Goal: Task Accomplishment & Management: Manage account settings

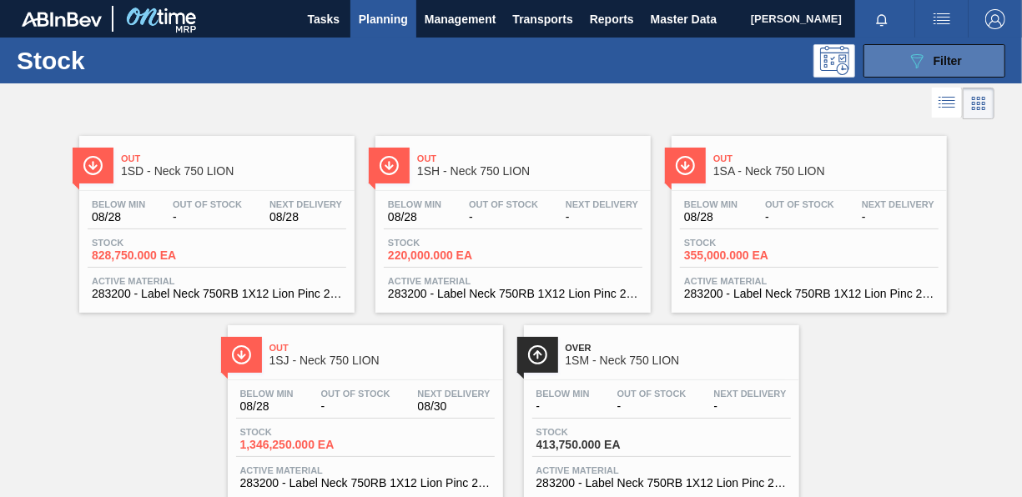
click at [918, 65] on icon "089F7B8B-B2A5-4AFE-B5C0-19BA573D28AC" at bounding box center [916, 61] width 20 height 20
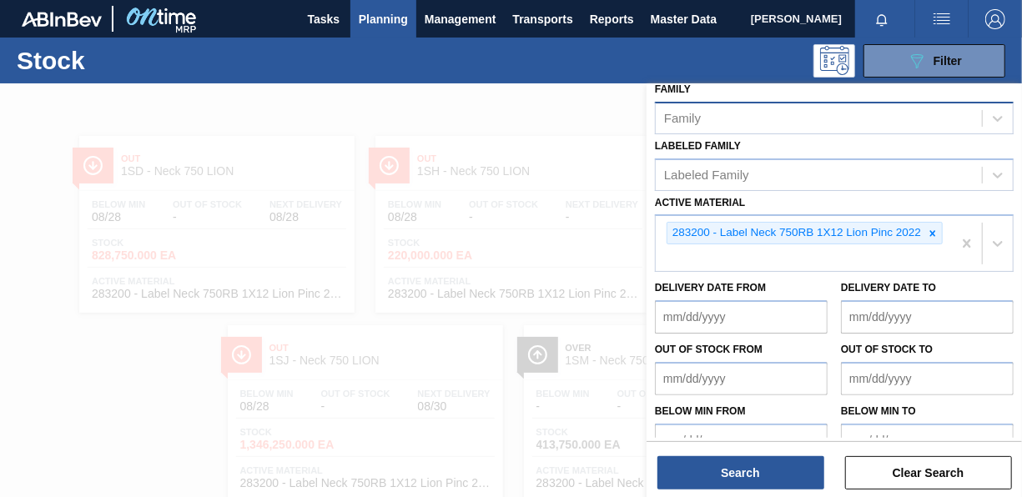
scroll to position [321, 0]
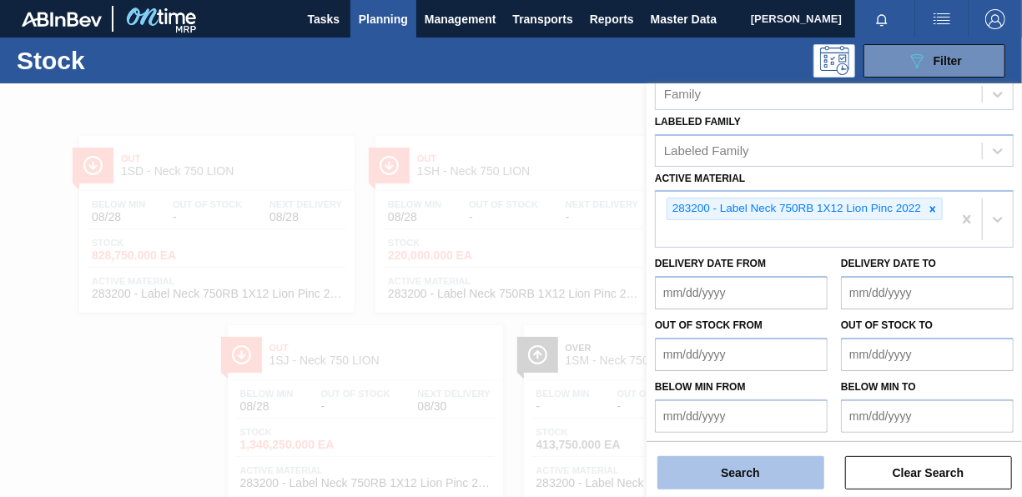
click at [716, 466] on button "Search" at bounding box center [740, 472] width 167 height 33
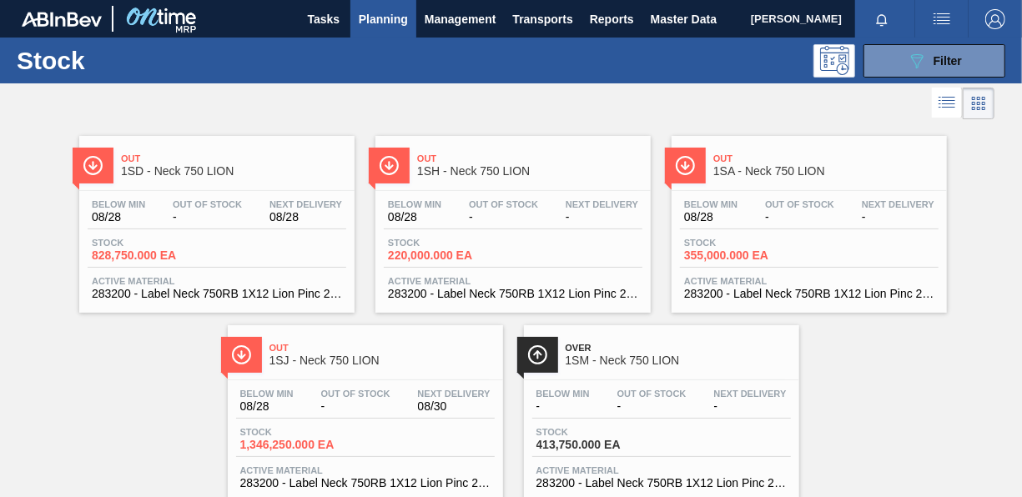
scroll to position [48, 0]
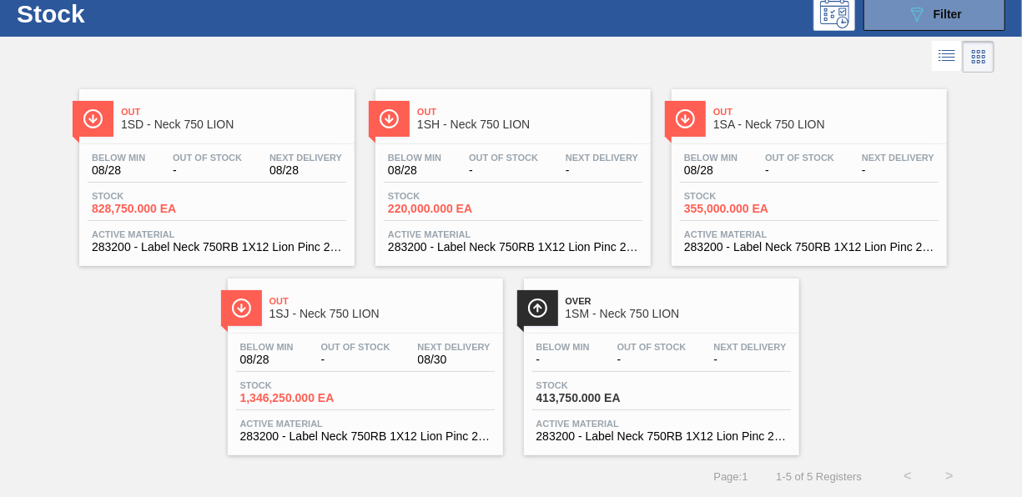
click at [128, 197] on span "Stock" at bounding box center [150, 196] width 117 height 10
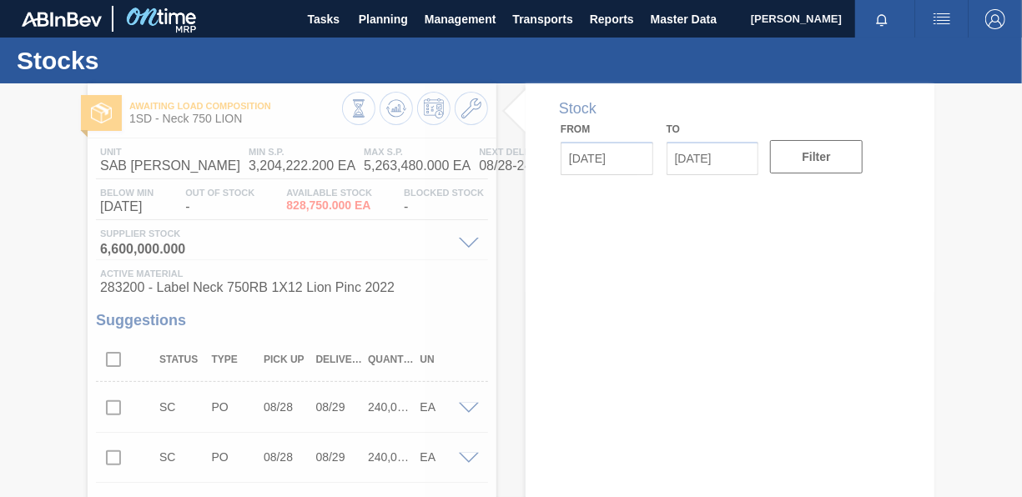
type input "[DATE]"
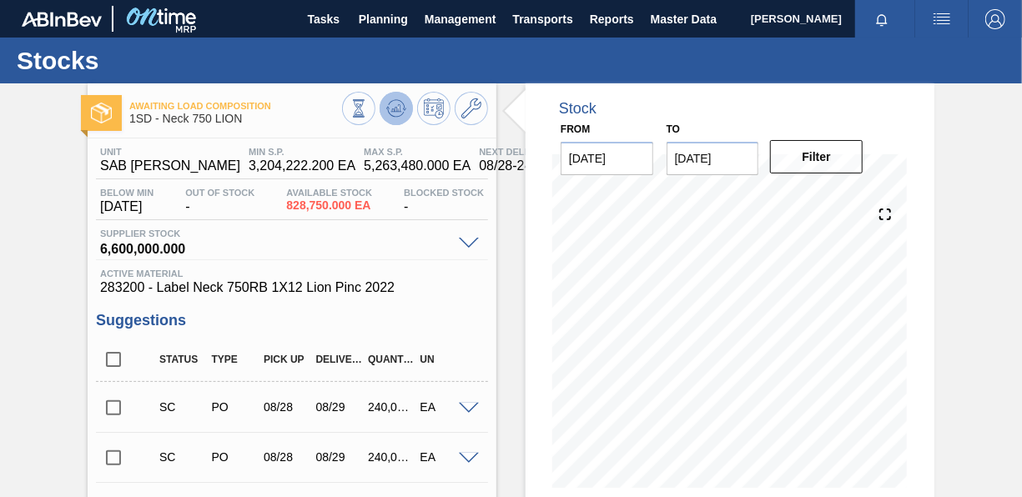
click at [388, 102] on icon at bounding box center [396, 108] width 20 height 20
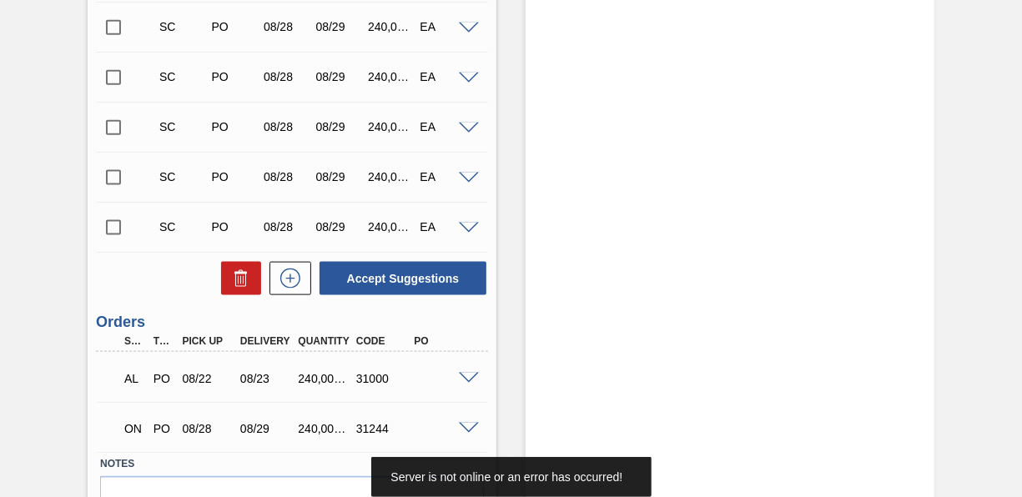
scroll to position [1073, 0]
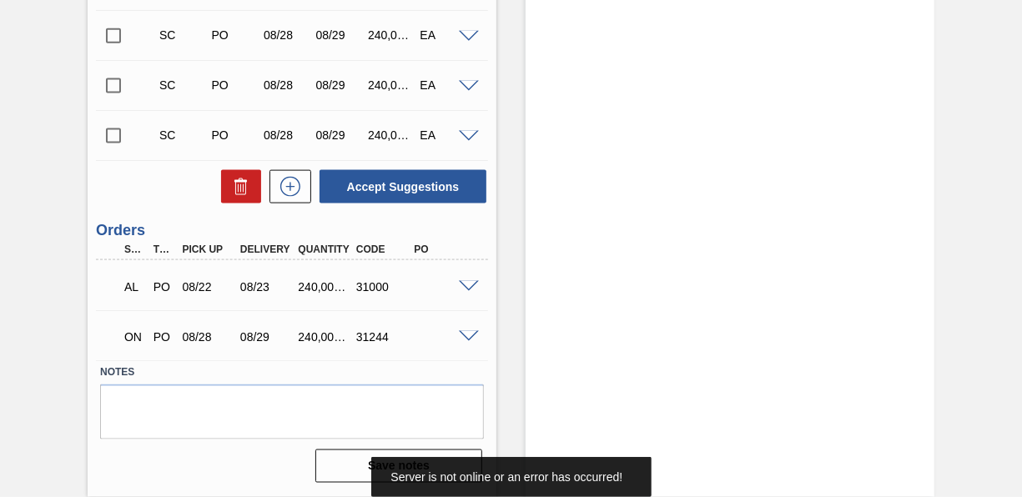
click at [121, 144] on input "checkbox" at bounding box center [113, 135] width 35 height 35
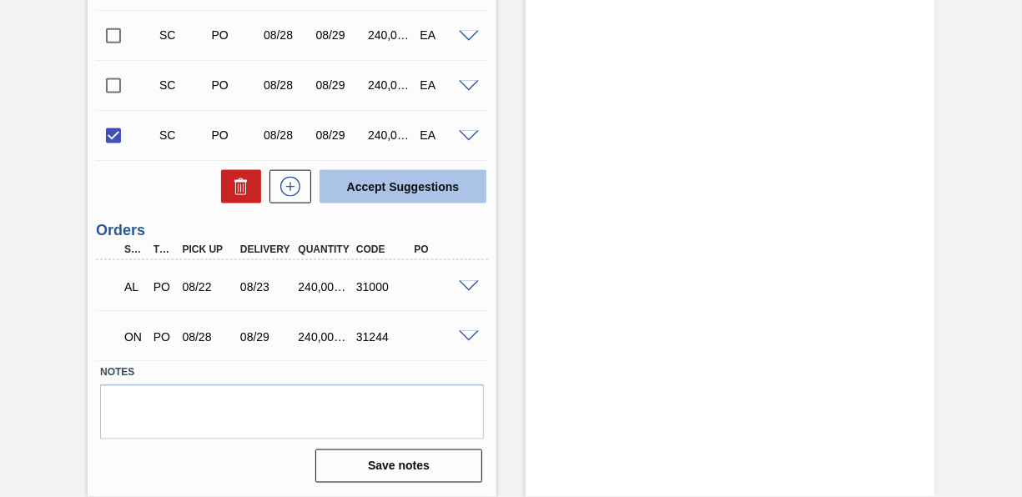
click at [443, 193] on button "Accept Suggestions" at bounding box center [402, 186] width 167 height 33
checkbox input "false"
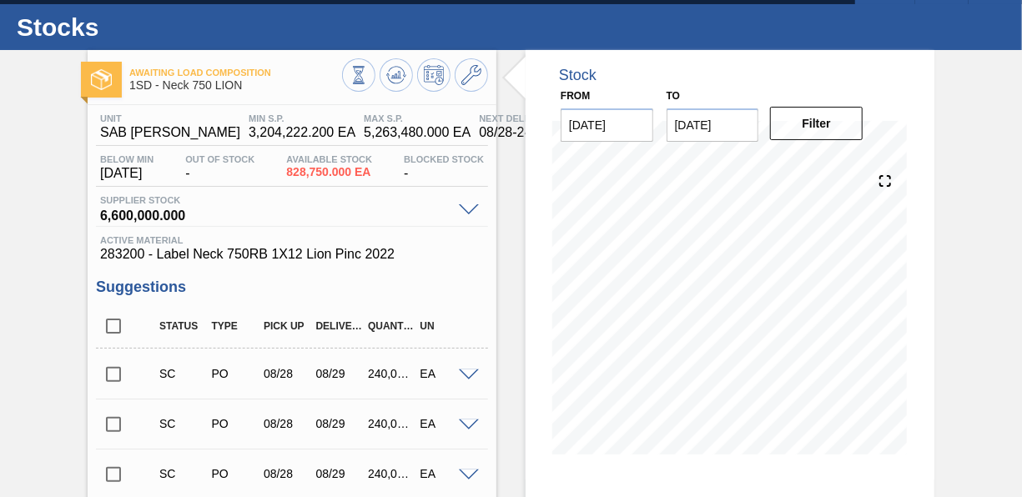
scroll to position [0, 0]
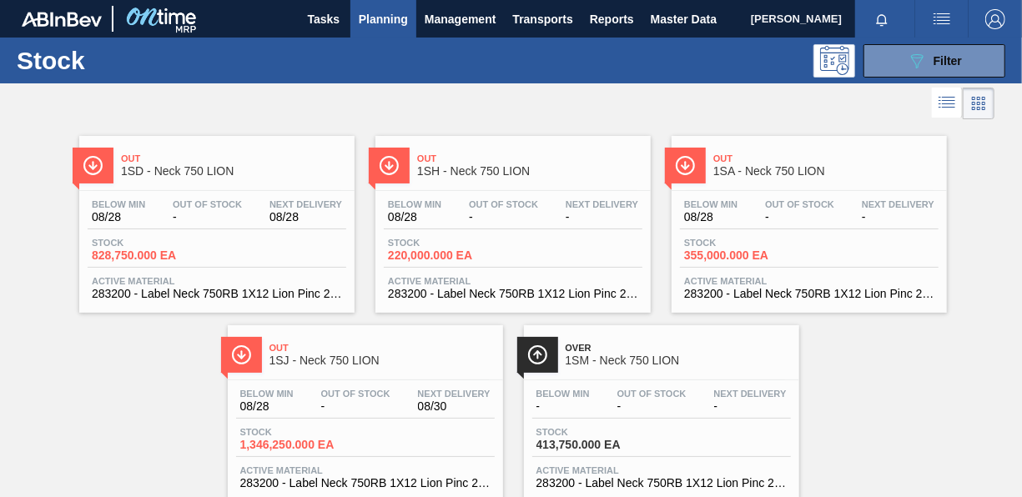
click at [131, 247] on div "Stock 828,750.000 EA" at bounding box center [150, 250] width 125 height 24
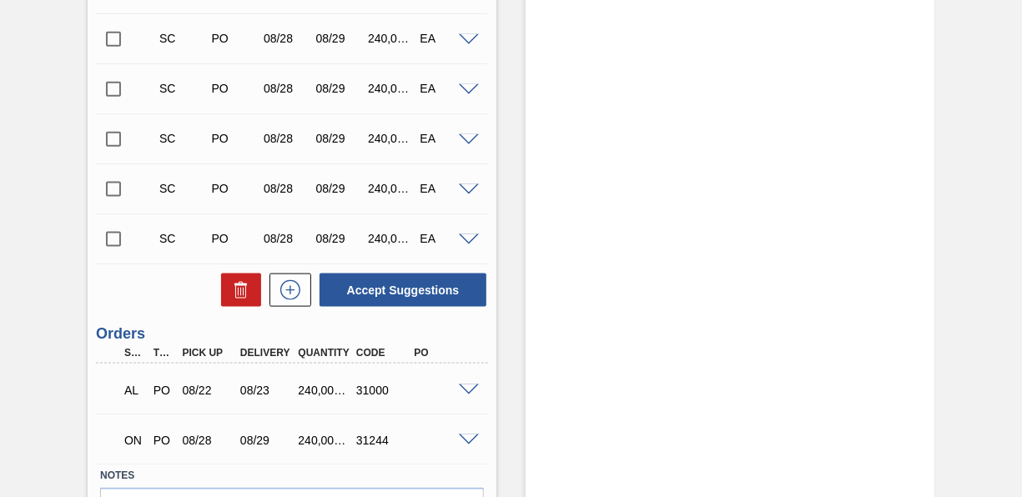
scroll to position [1073, 0]
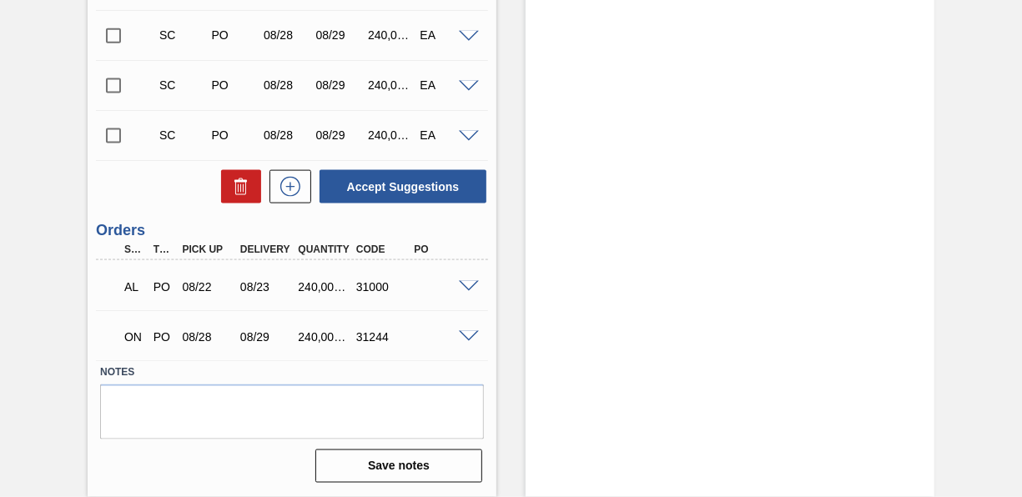
click at [105, 143] on input "checkbox" at bounding box center [113, 135] width 35 height 35
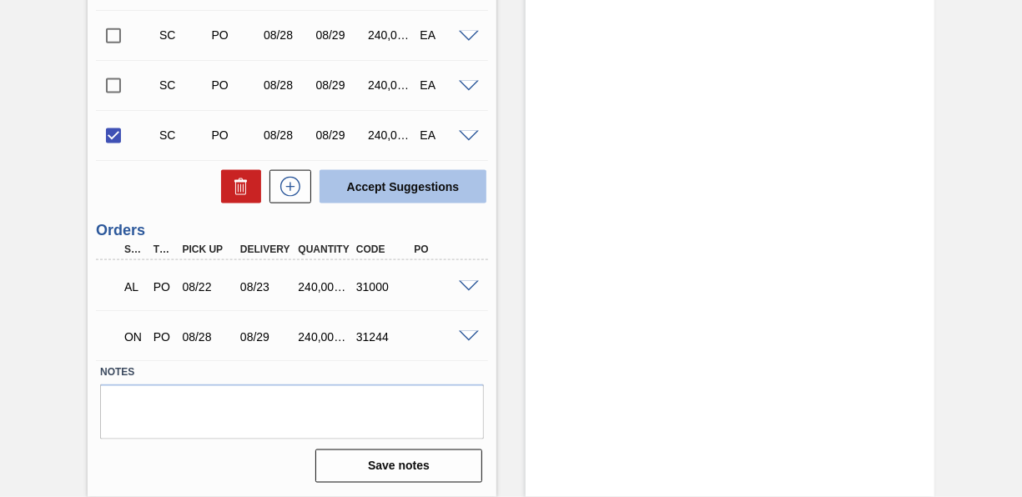
click at [370, 175] on button "Accept Suggestions" at bounding box center [402, 186] width 167 height 33
checkbox input "false"
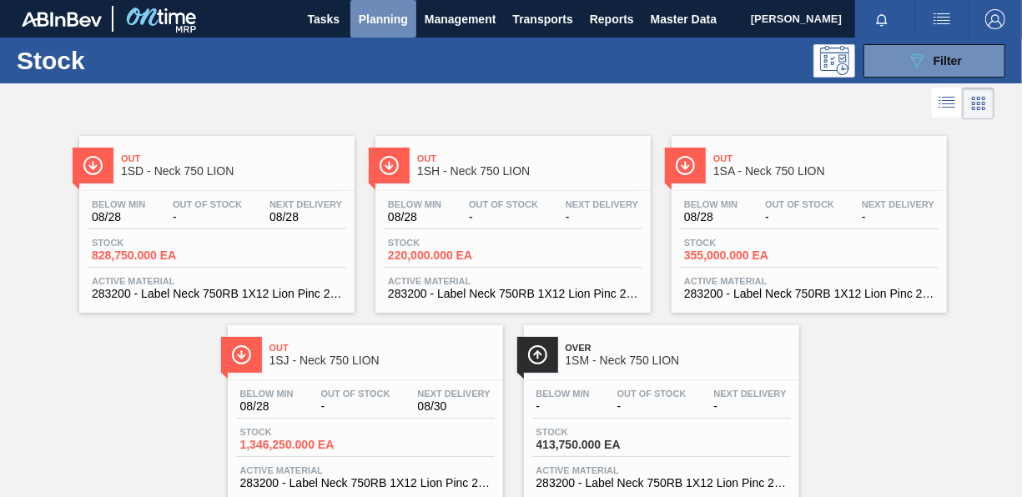
click at [369, 15] on span "Planning" at bounding box center [383, 19] width 49 height 20
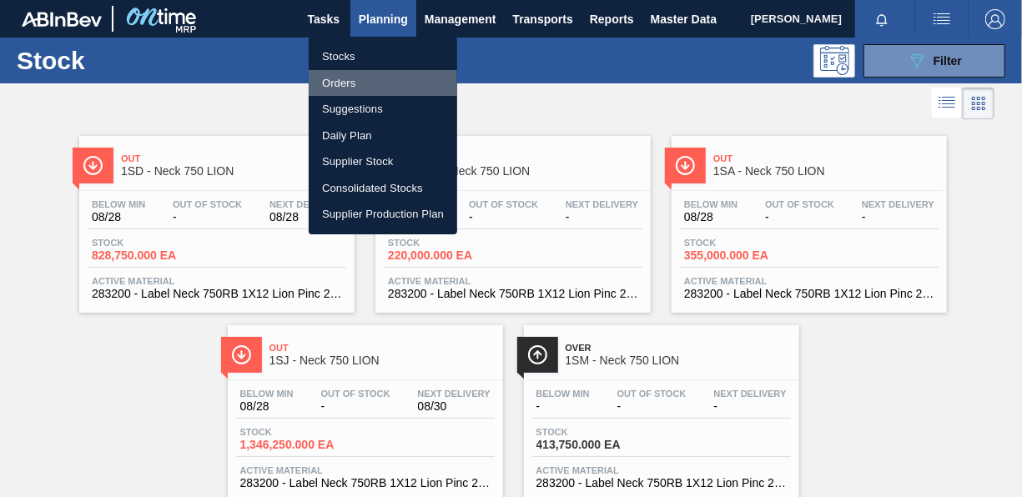
click at [359, 80] on li "Orders" at bounding box center [383, 83] width 148 height 27
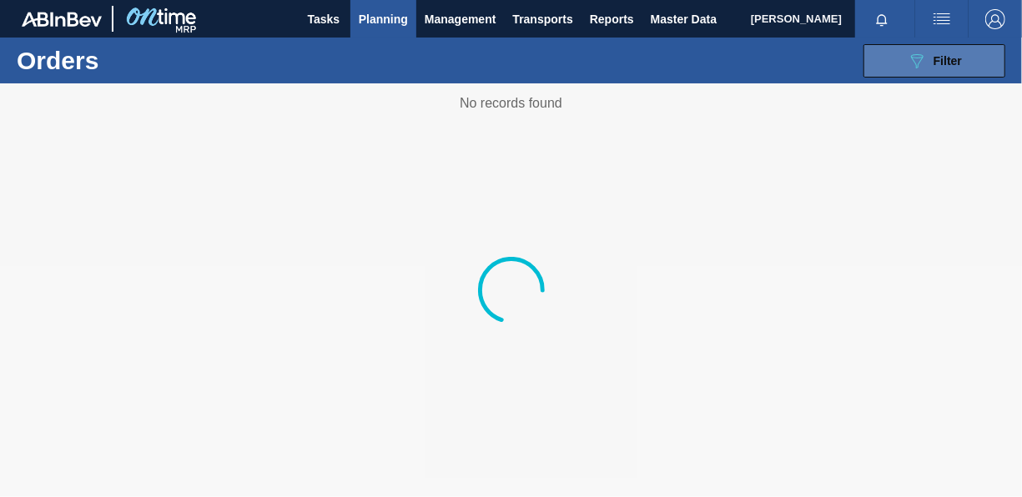
click at [910, 51] on icon "089F7B8B-B2A5-4AFE-B5C0-19BA573D28AC" at bounding box center [916, 61] width 20 height 20
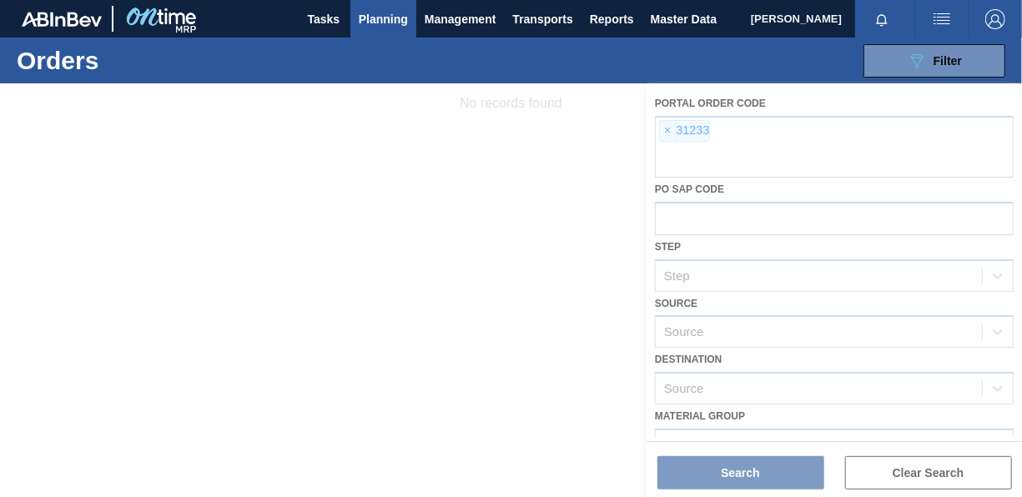
click at [668, 130] on div at bounding box center [511, 290] width 1022 height 414
click at [666, 130] on div at bounding box center [511, 290] width 1022 height 414
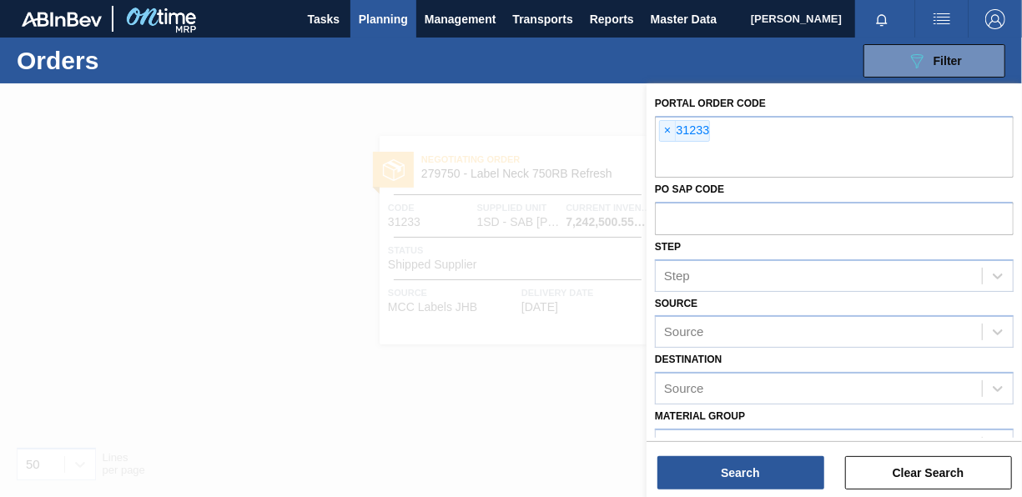
click at [666, 130] on span "×" at bounding box center [668, 131] width 16 height 20
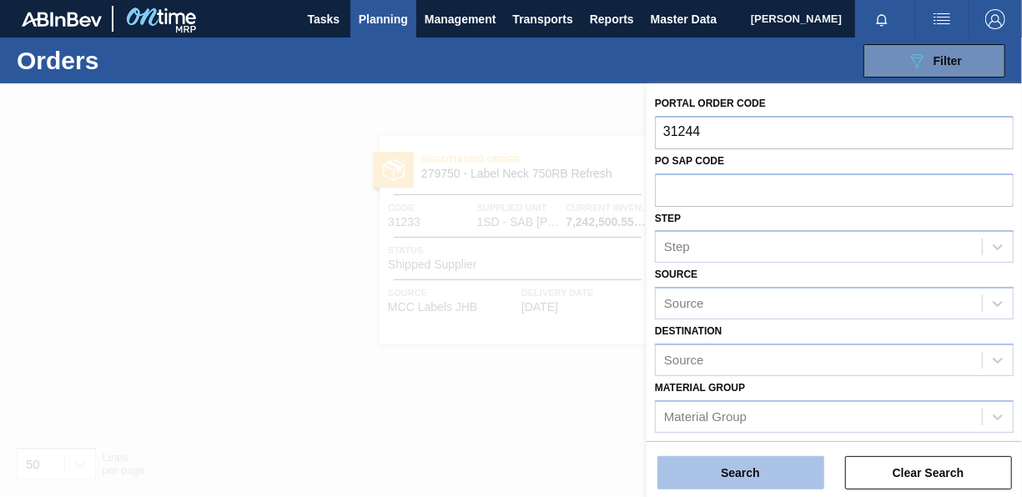
type input "31244"
click at [811, 469] on button "Search" at bounding box center [740, 472] width 167 height 33
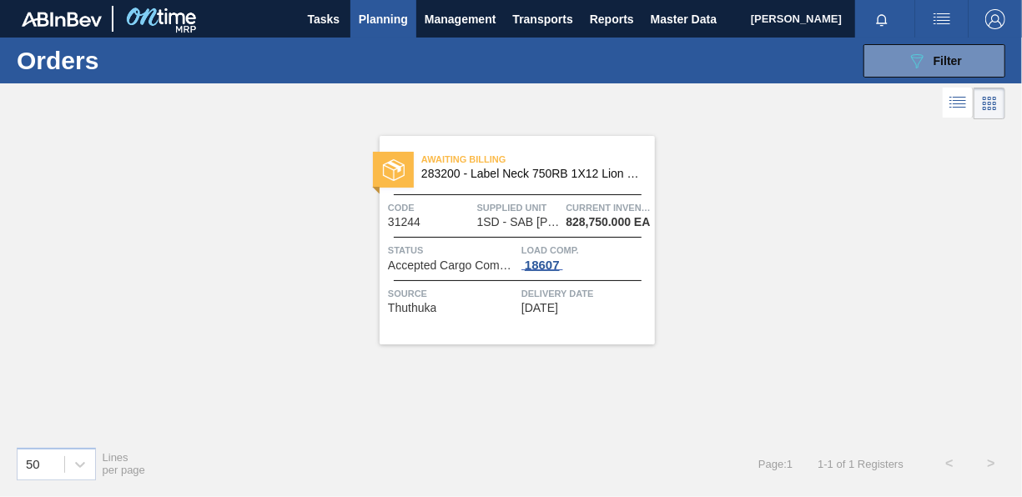
click at [533, 259] on div "18607" at bounding box center [542, 265] width 42 height 13
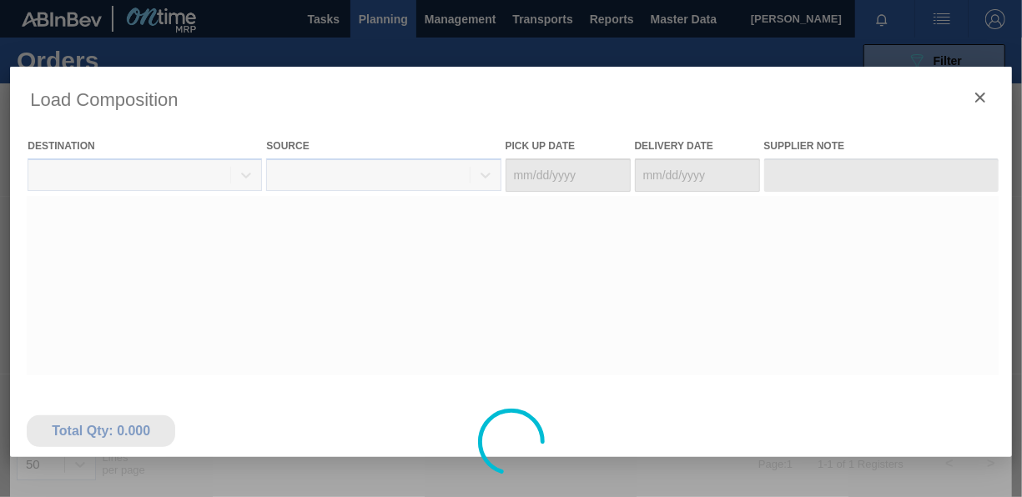
type Date "[DATE]"
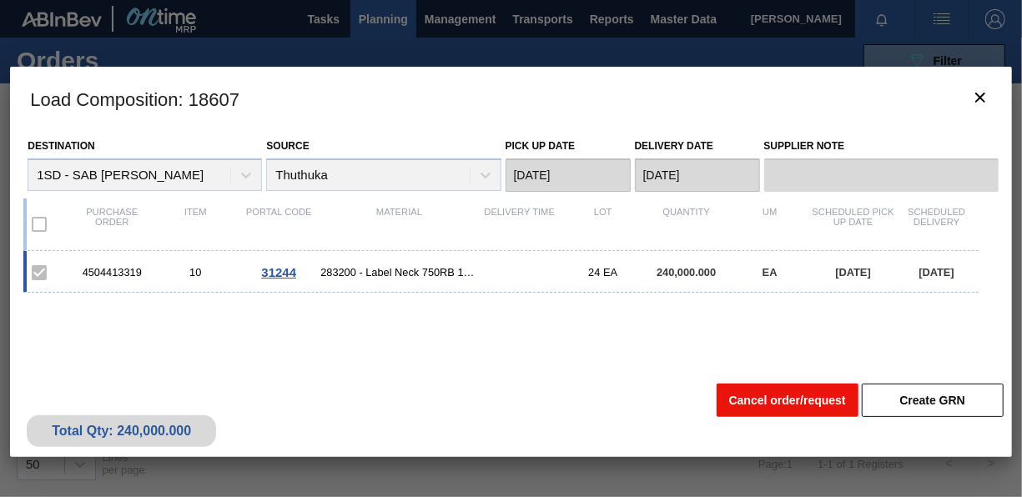
click at [810, 395] on button "Cancel order/request" at bounding box center [787, 400] width 142 height 33
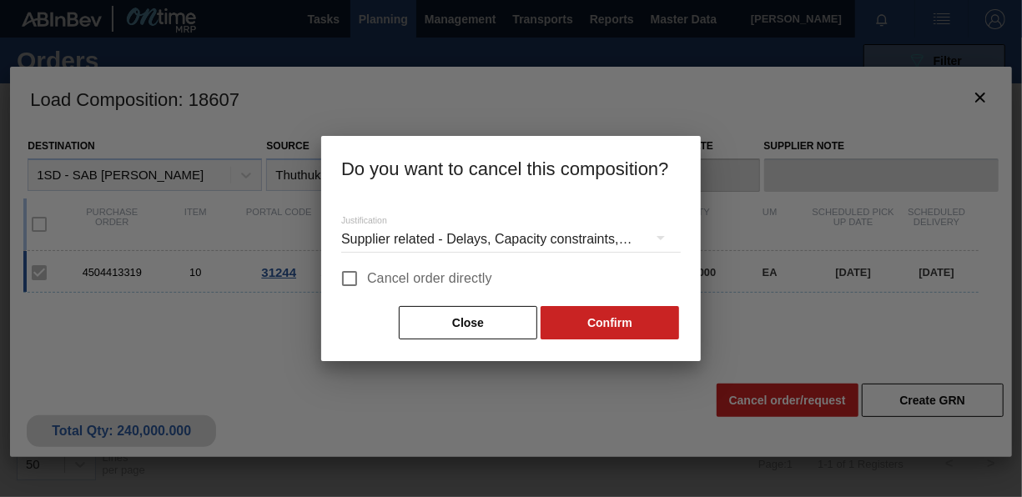
click at [431, 280] on span "Cancel order directly" at bounding box center [429, 279] width 125 height 20
click at [367, 280] on input "Cancel order directly" at bounding box center [349, 278] width 35 height 35
checkbox input "true"
click at [580, 324] on button "Confirm" at bounding box center [609, 322] width 138 height 33
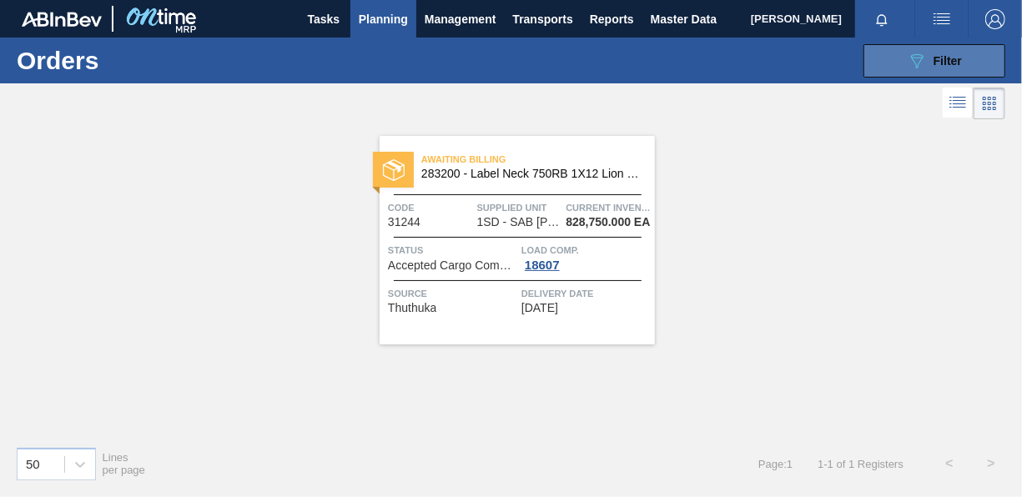
click at [915, 54] on icon at bounding box center [917, 61] width 13 height 14
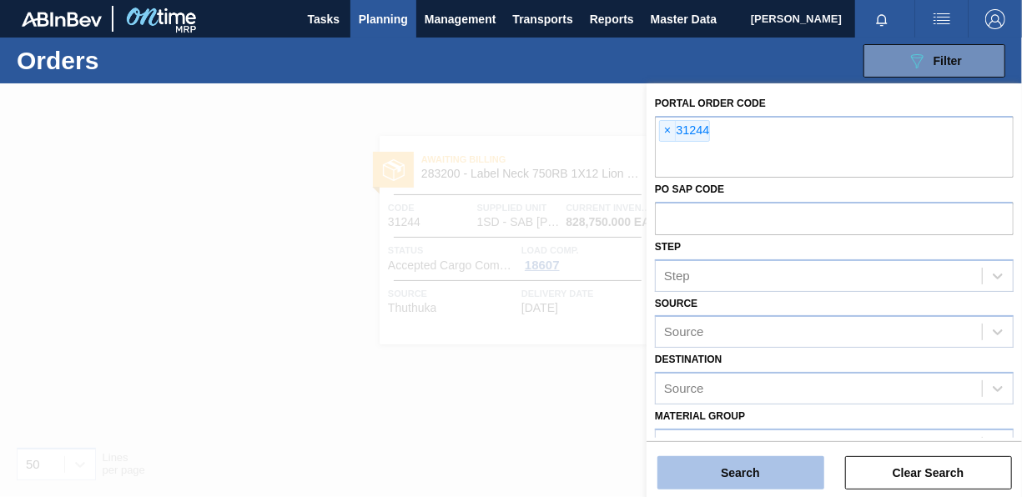
click at [766, 474] on button "Search" at bounding box center [740, 472] width 167 height 33
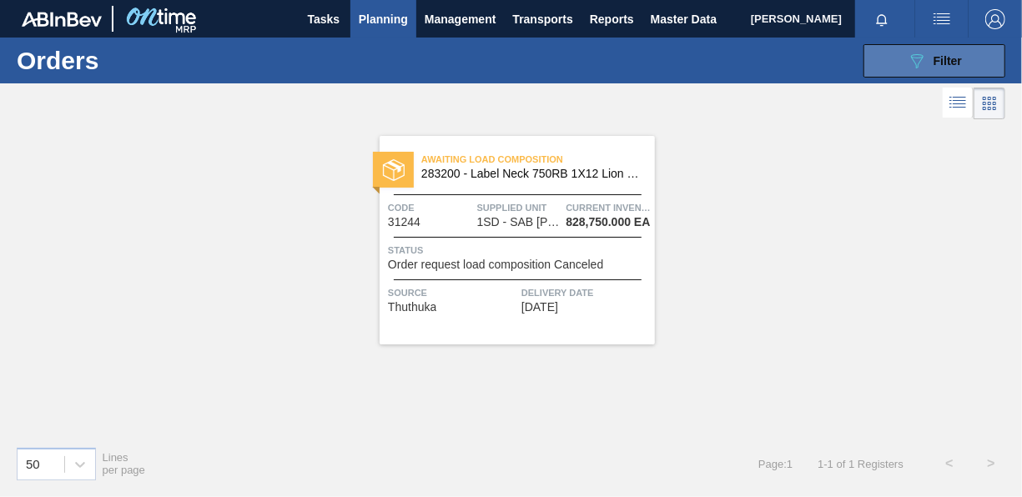
click at [910, 53] on icon "089F7B8B-B2A5-4AFE-B5C0-19BA573D28AC" at bounding box center [916, 61] width 20 height 20
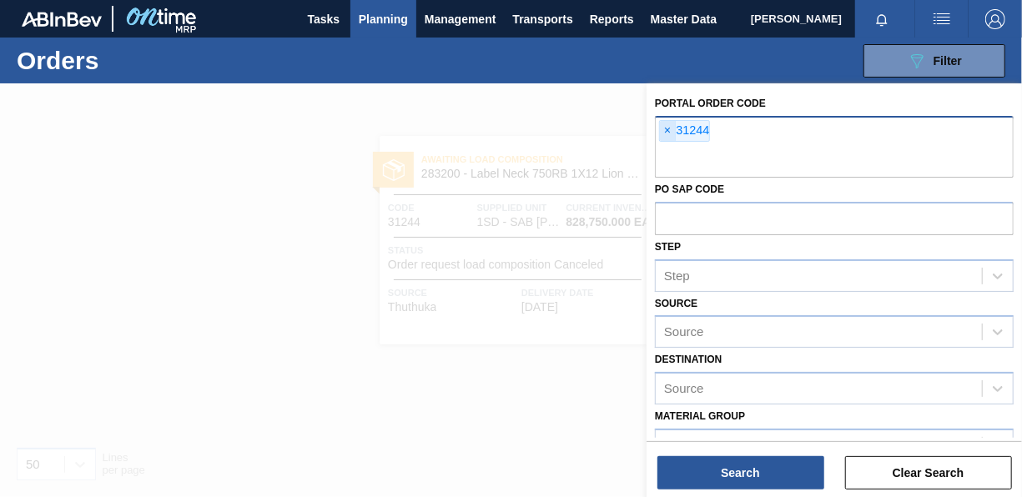
click at [668, 130] on span "×" at bounding box center [668, 131] width 16 height 20
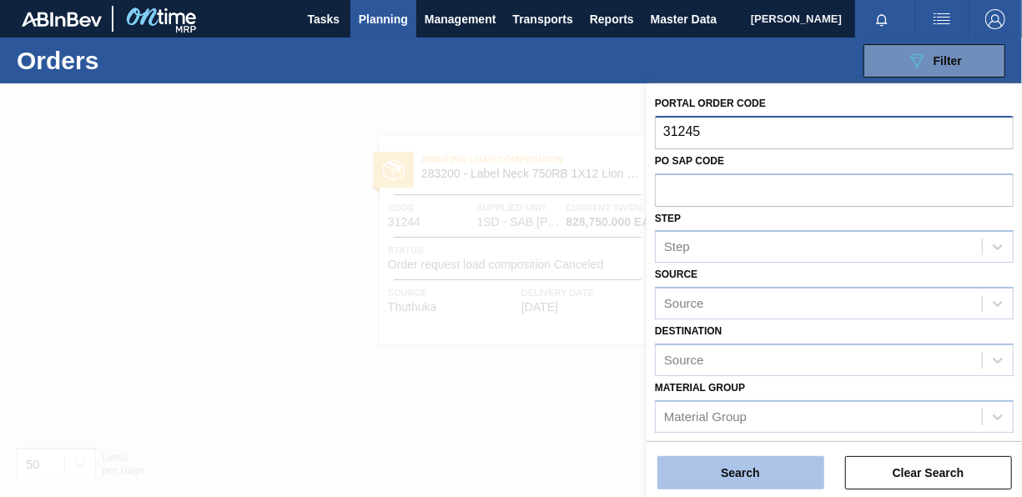
type input "31245"
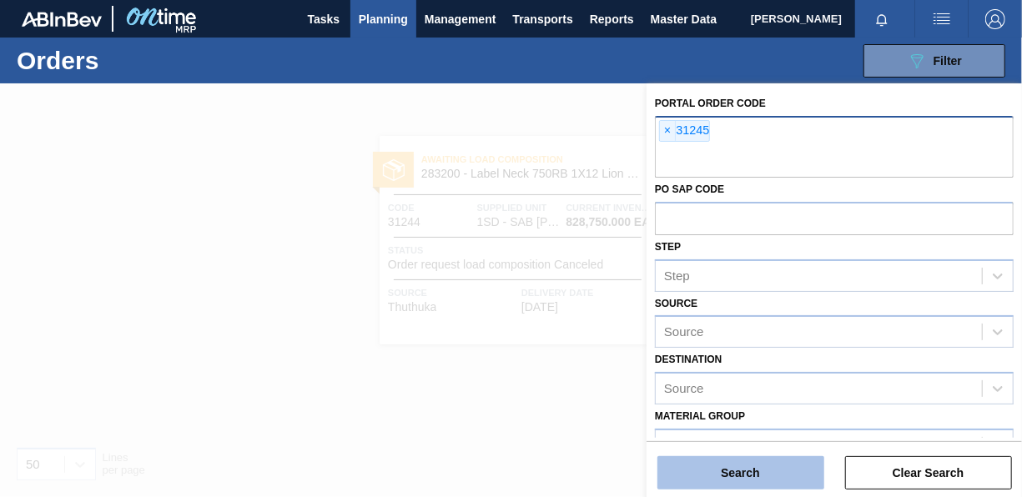
drag, startPoint x: 758, startPoint y: 470, endPoint x: 758, endPoint y: 457, distance: 13.3
click at [759, 470] on button "Search" at bounding box center [740, 472] width 167 height 33
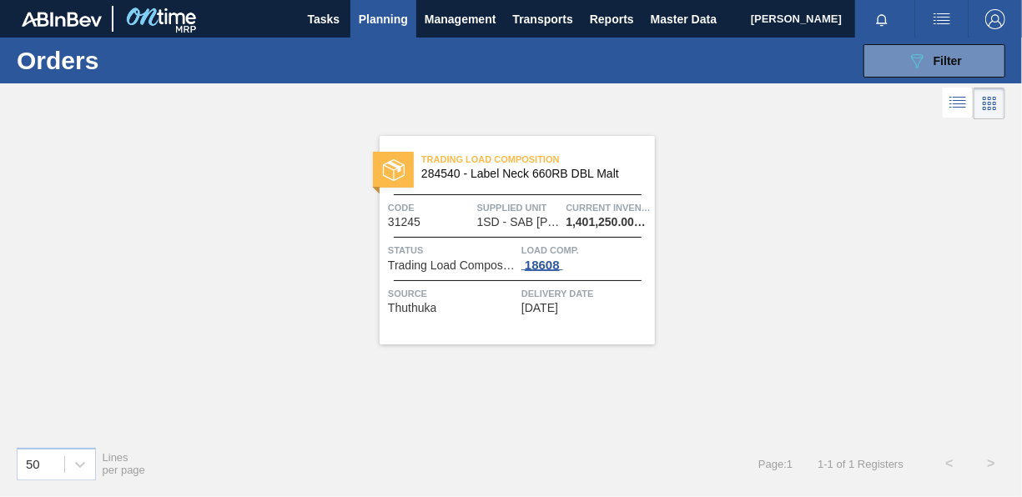
click at [553, 262] on div "18608" at bounding box center [542, 265] width 42 height 13
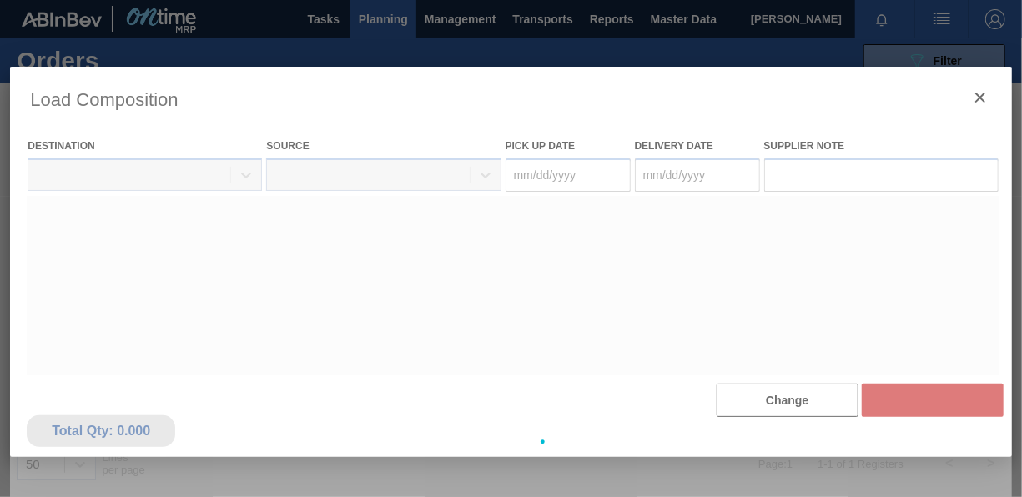
type Date "[DATE]"
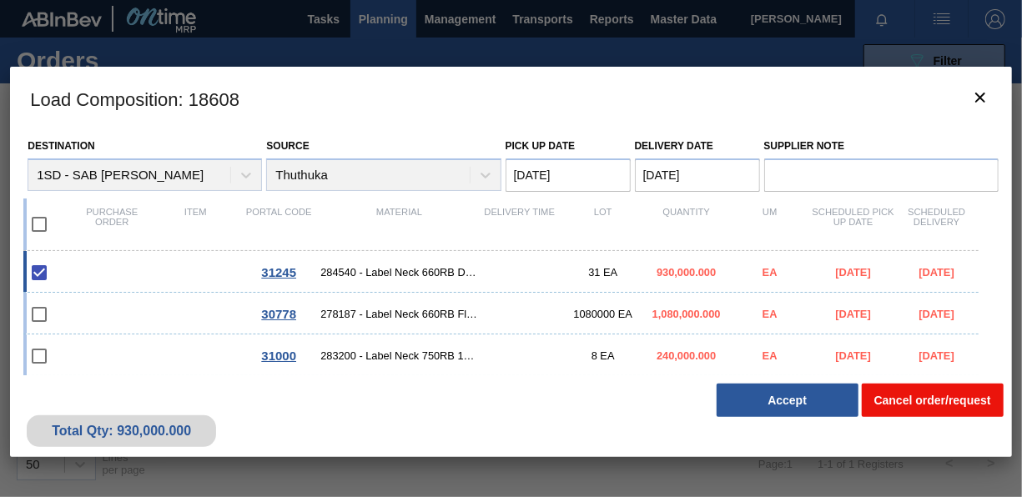
click at [941, 402] on button "Cancel order/request" at bounding box center [932, 400] width 142 height 33
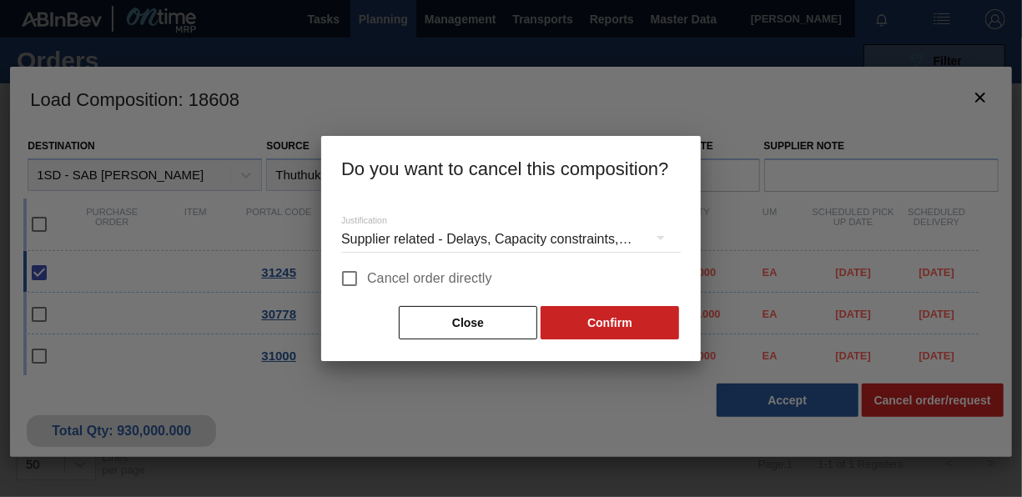
click at [404, 274] on span "Cancel order directly" at bounding box center [429, 279] width 125 height 20
click at [367, 274] on input "Cancel order directly" at bounding box center [349, 278] width 35 height 35
checkbox input "true"
click at [636, 318] on button "Confirm" at bounding box center [609, 322] width 138 height 33
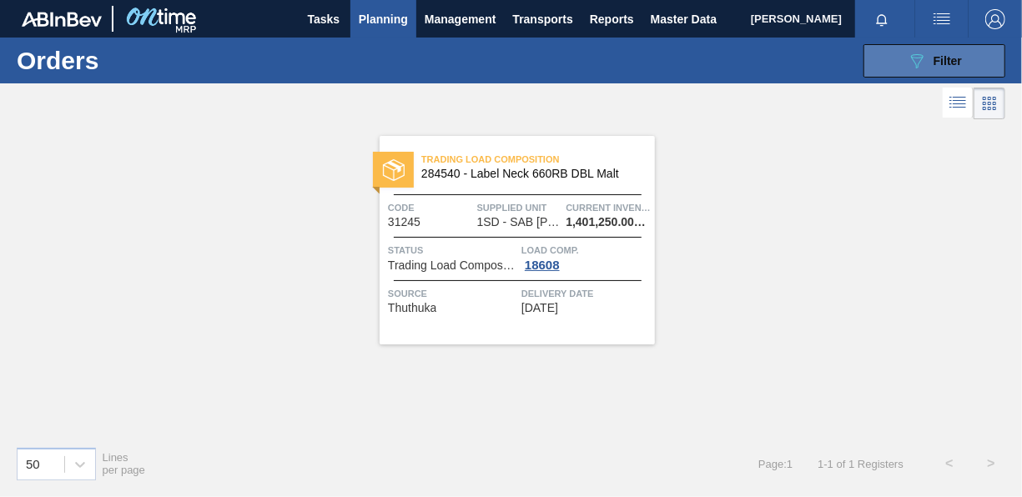
click at [930, 49] on button "089F7B8B-B2A5-4AFE-B5C0-19BA573D28AC Filter" at bounding box center [934, 60] width 142 height 33
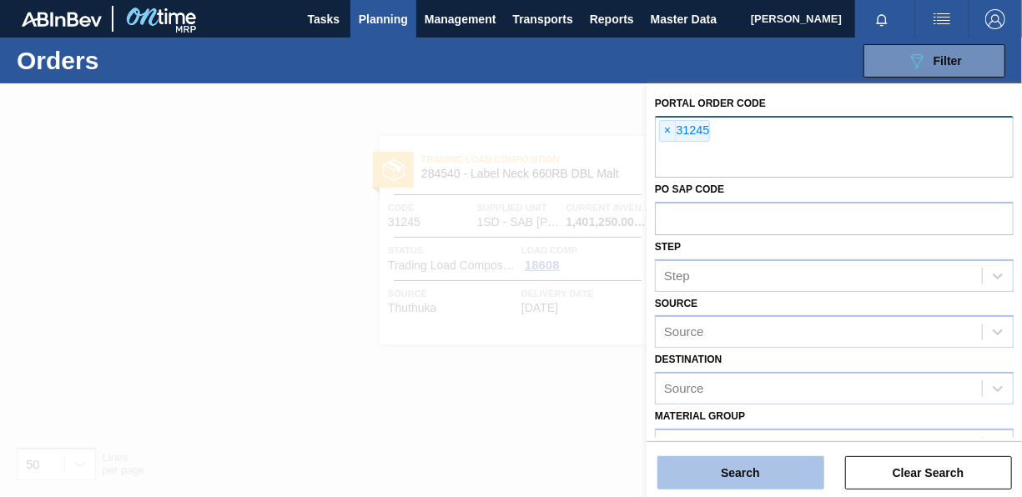
click at [754, 455] on div "Search Clear Search" at bounding box center [833, 464] width 375 height 47
drag, startPoint x: 727, startPoint y: 470, endPoint x: 724, endPoint y: 457, distance: 13.8
click at [727, 470] on button "Search" at bounding box center [740, 472] width 167 height 33
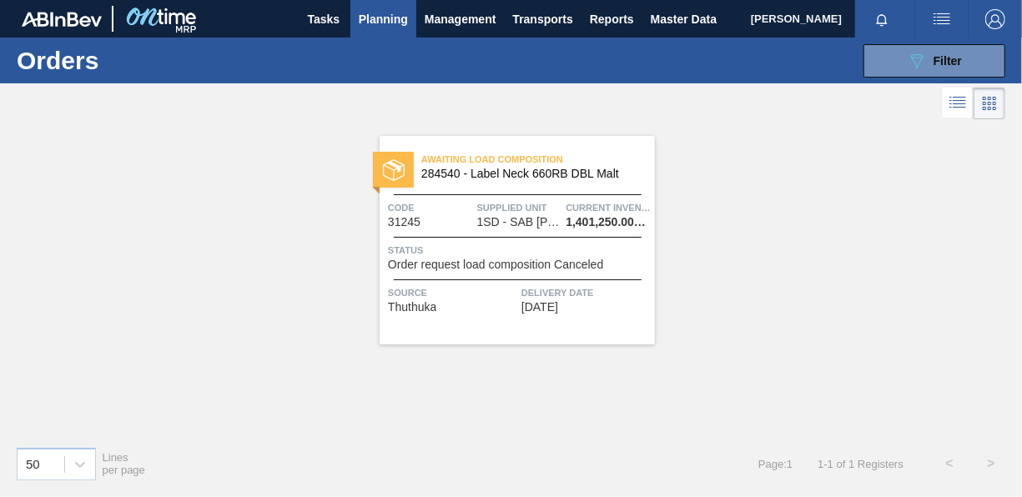
click at [695, 277] on div "Awaiting Load Composition 284540 - Label Neck 660RB DBL Malt Code 31245 Supplie…" at bounding box center [511, 277] width 1022 height 309
click at [786, 270] on div "Awaiting Load Composition 284540 - Label Neck 660RB DBL Malt Code 31245 Supplie…" at bounding box center [511, 277] width 1022 height 309
click at [879, 233] on div "Awaiting Load Composition 284540 - Label Neck 660RB DBL Malt Code 31245 Supplie…" at bounding box center [511, 277] width 1022 height 309
